Goal: Task Accomplishment & Management: Use online tool/utility

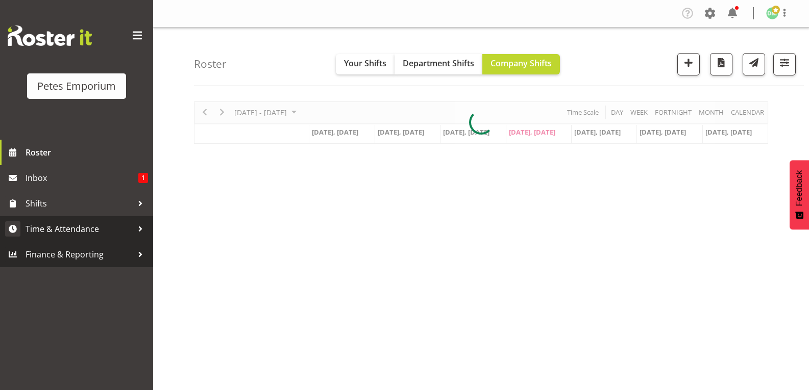
click at [101, 239] on link "Time & Attendance" at bounding box center [76, 229] width 153 height 26
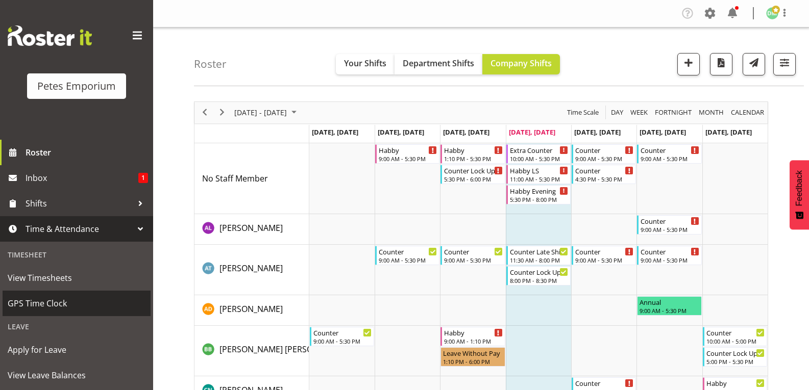
click at [71, 307] on span "GPS Time Clock" at bounding box center [77, 303] width 138 height 15
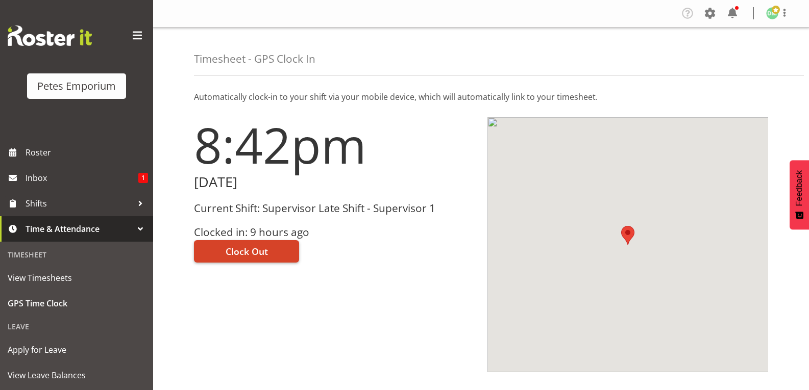
click at [263, 251] on span "Clock Out" at bounding box center [247, 251] width 42 height 13
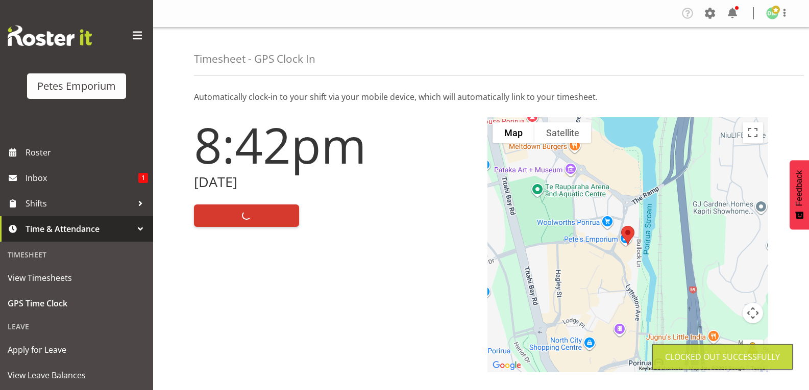
click at [771, 16] on img at bounding box center [772, 13] width 12 height 12
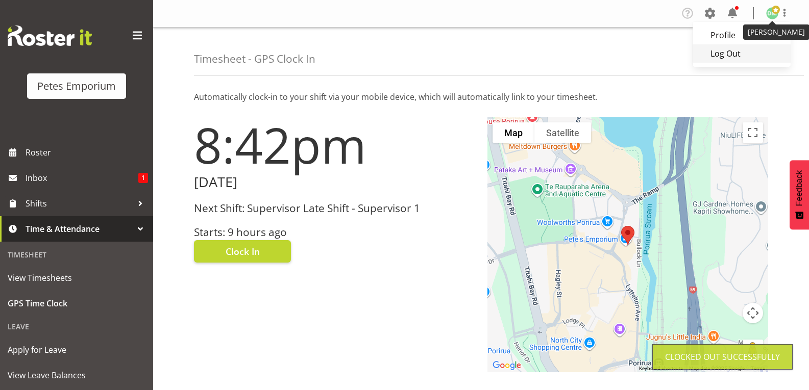
click at [726, 55] on link "Log Out" at bounding box center [741, 53] width 98 height 18
